Goal: Navigation & Orientation: Find specific page/section

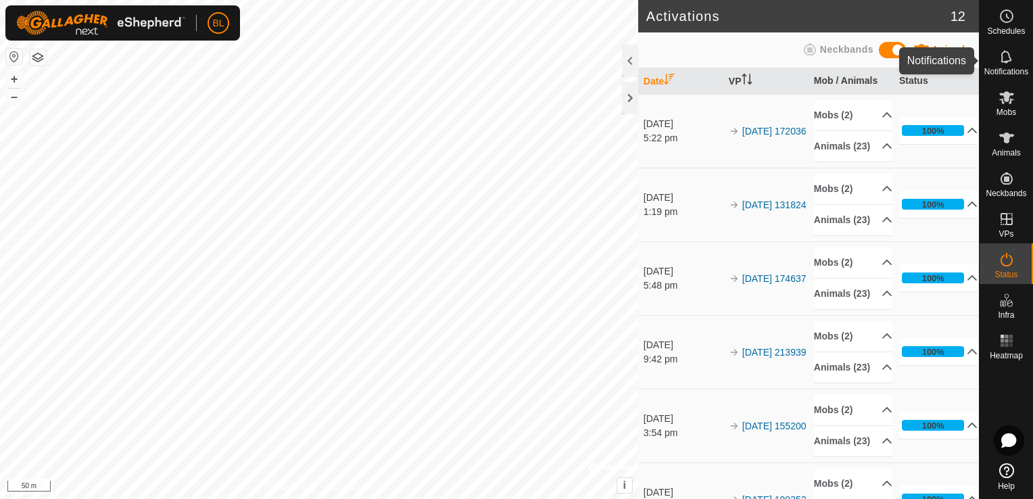
click at [1026, 46] on div "Notifications" at bounding box center [1005, 61] width 53 height 41
